Goal: Book appointment/travel/reservation

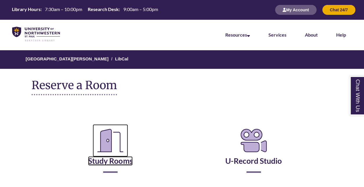
click at [112, 162] on link "Study Rooms" at bounding box center [110, 153] width 45 height 24
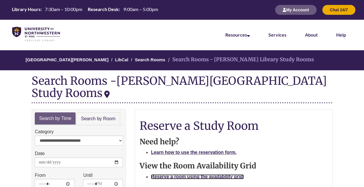
click at [188, 174] on strong "Reserve a room using the availability grid." at bounding box center [197, 176] width 93 height 5
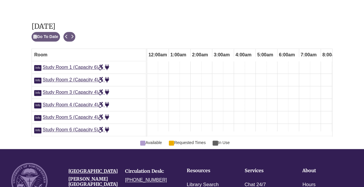
scroll to position [0, 261]
